Goal: Find specific page/section: Find specific page/section

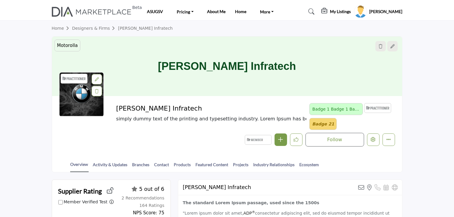
click at [220, 67] on h1 "[PERSON_NAME] Infratech" at bounding box center [227, 67] width 138 height 60
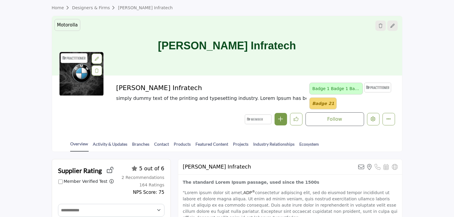
scroll to position [60, 0]
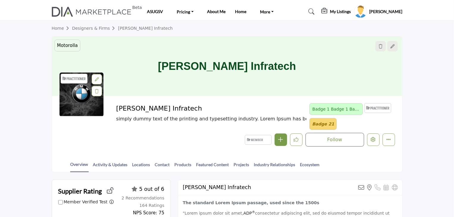
drag, startPoint x: 185, startPoint y: 65, endPoint x: 313, endPoint y: 75, distance: 129.2
click at [313, 75] on div "[PERSON_NAME] Infratech" at bounding box center [227, 67] width 350 height 60
click at [270, 69] on h1 "[PERSON_NAME] Infratech" at bounding box center [227, 67] width 138 height 60
